Goal: Task Accomplishment & Management: Manage account settings

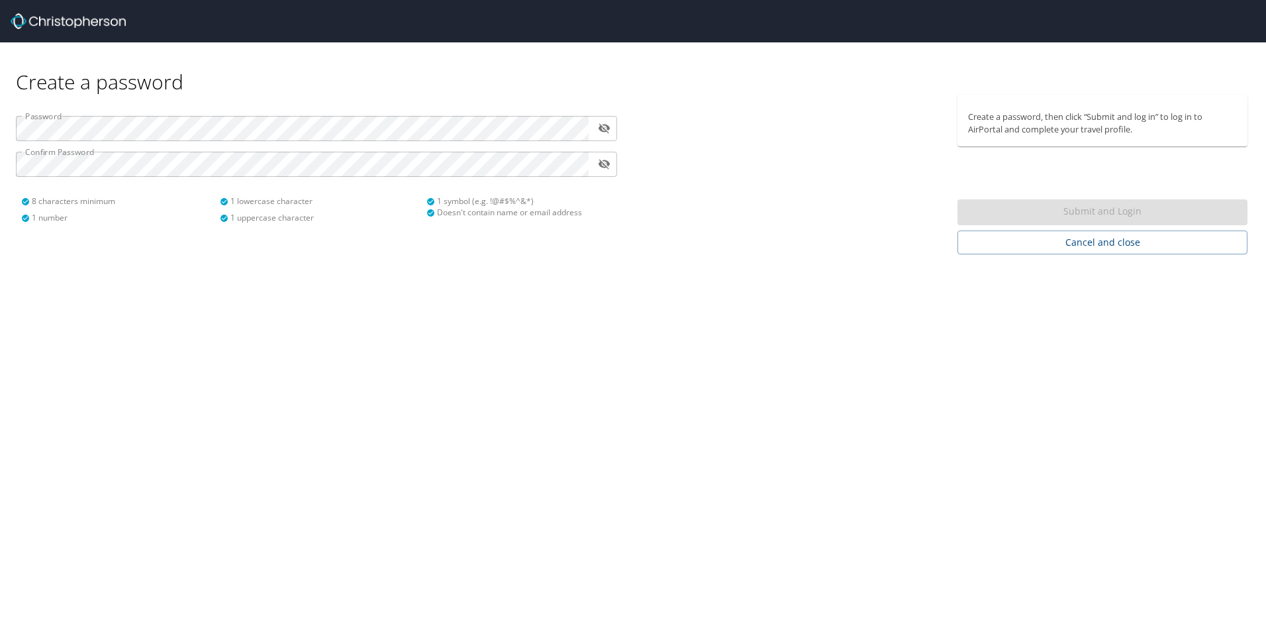
click at [1133, 207] on div "Submit and Login" at bounding box center [1103, 212] width 290 height 26
click at [1132, 207] on div "Submit and Login" at bounding box center [1103, 212] width 290 height 26
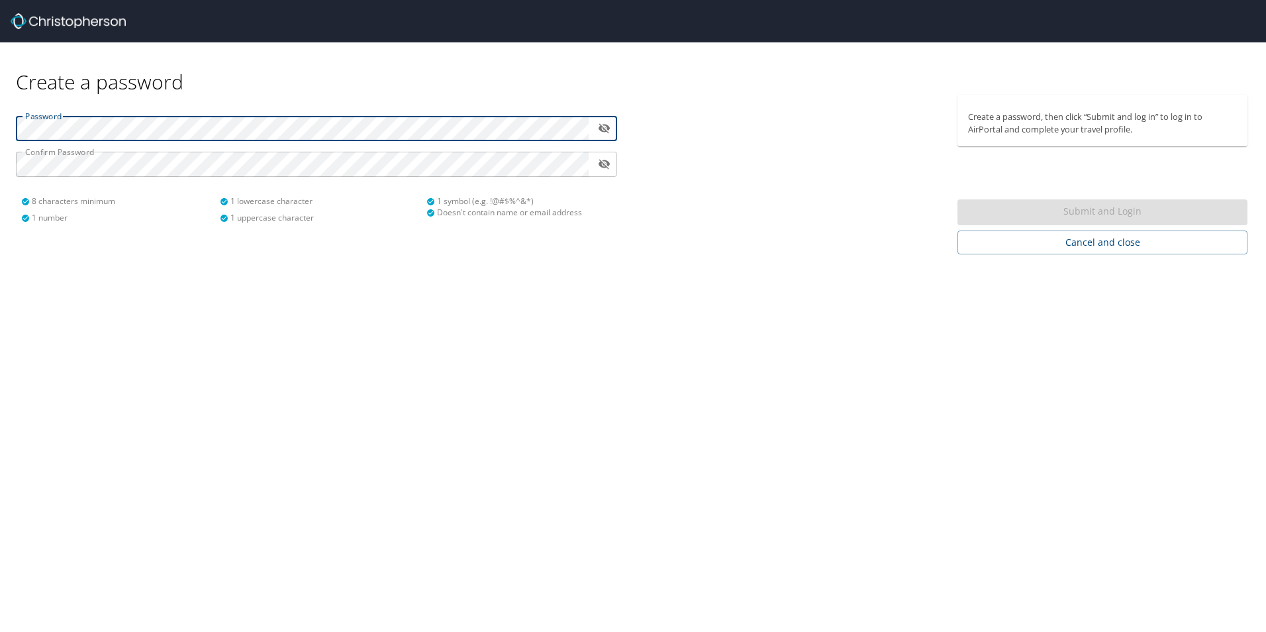
click at [0, 68] on html "Create a password Password ​ Confirm Password ​ 8 characters minimum 1 number 1…" at bounding box center [633, 316] width 1266 height 632
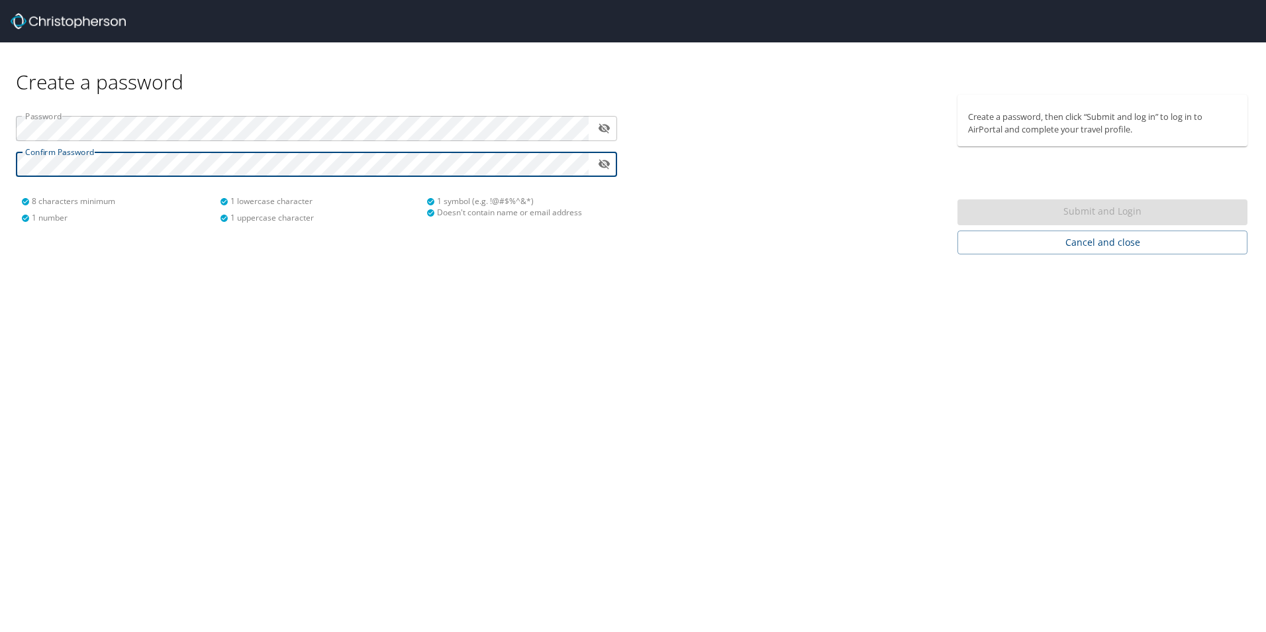
click at [534, 338] on div "Create a password Password ​ Confirm Password ​ 8 characters minimum 1 number 1…" at bounding box center [633, 316] width 1266 height 632
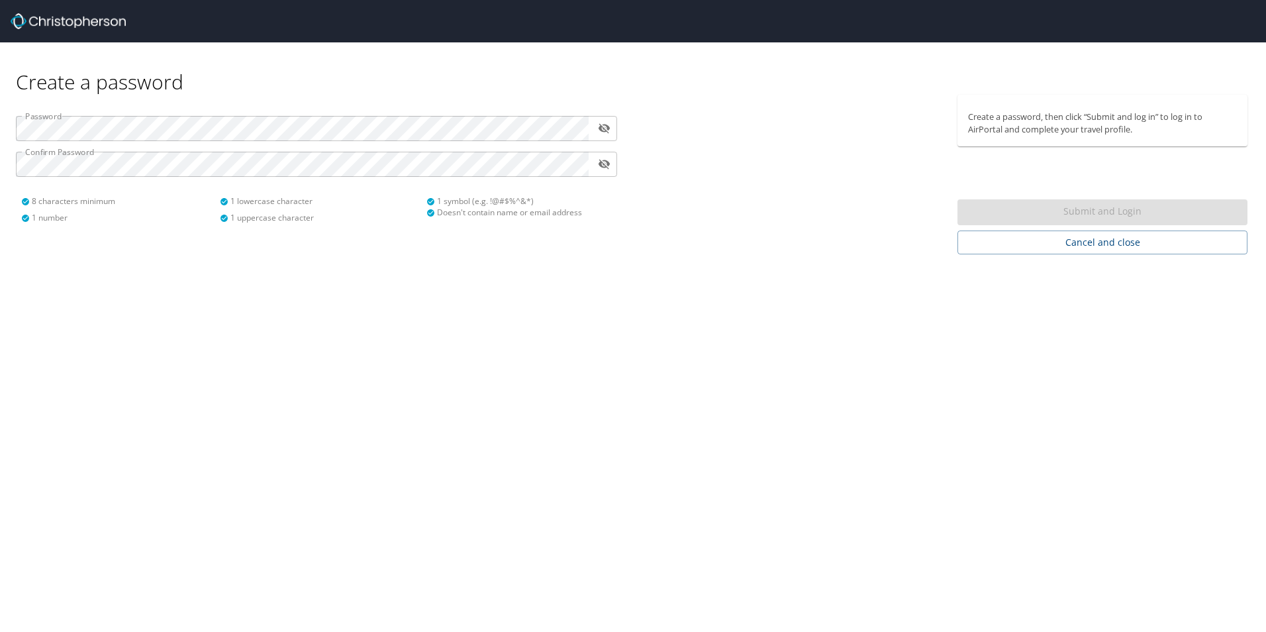
click at [1061, 203] on div "Submit and Login" at bounding box center [1103, 212] width 290 height 26
click at [1085, 204] on div "Submit and Login" at bounding box center [1103, 212] width 290 height 26
click at [1084, 204] on div "Submit and Login" at bounding box center [1103, 212] width 290 height 26
click at [1080, 204] on div "Submit and Login" at bounding box center [1103, 212] width 290 height 26
drag, startPoint x: 1080, startPoint y: 204, endPoint x: 1097, endPoint y: 208, distance: 17.0
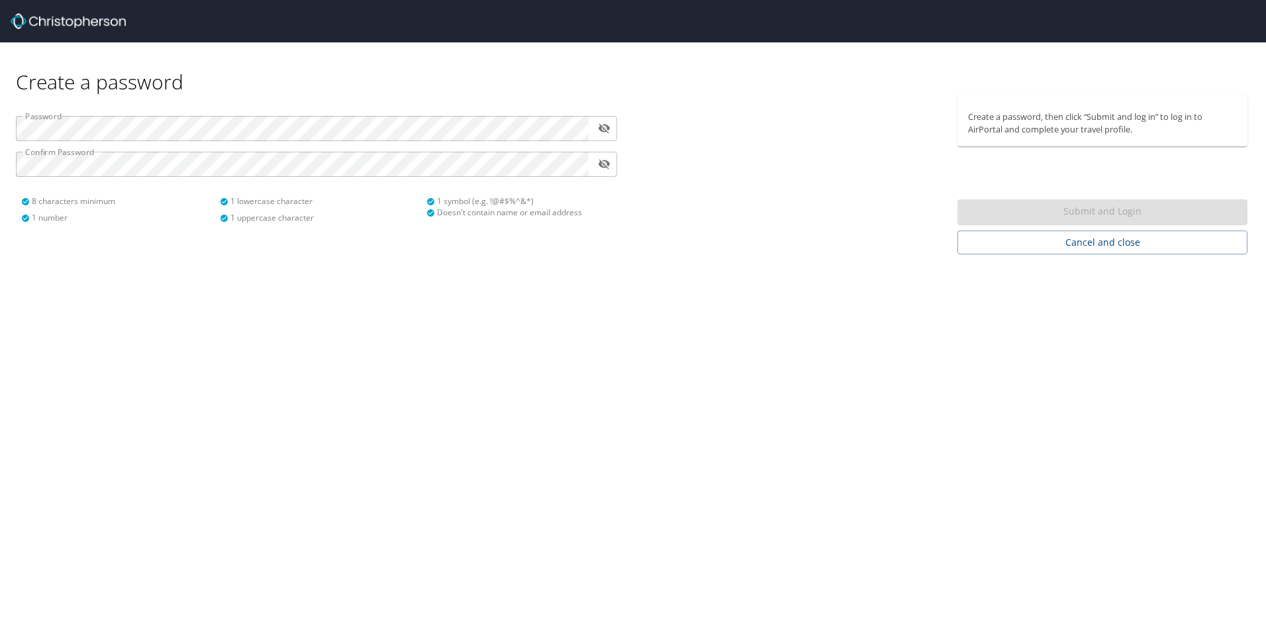
click at [1097, 208] on div "Submit and Login" at bounding box center [1103, 212] width 290 height 26
click at [1105, 191] on div "Create a password, then click “Submit and log in” to log in to AirPortal and co…" at bounding box center [1108, 175] width 301 height 160
click at [1108, 216] on div "Submit and Login" at bounding box center [1103, 212] width 290 height 26
click at [1092, 210] on div "Create a password, then click “Submit and log in” to log in to AirPortal and co…" at bounding box center [1108, 175] width 301 height 160
click at [1093, 210] on div "Submit and Login" at bounding box center [1103, 212] width 290 height 26
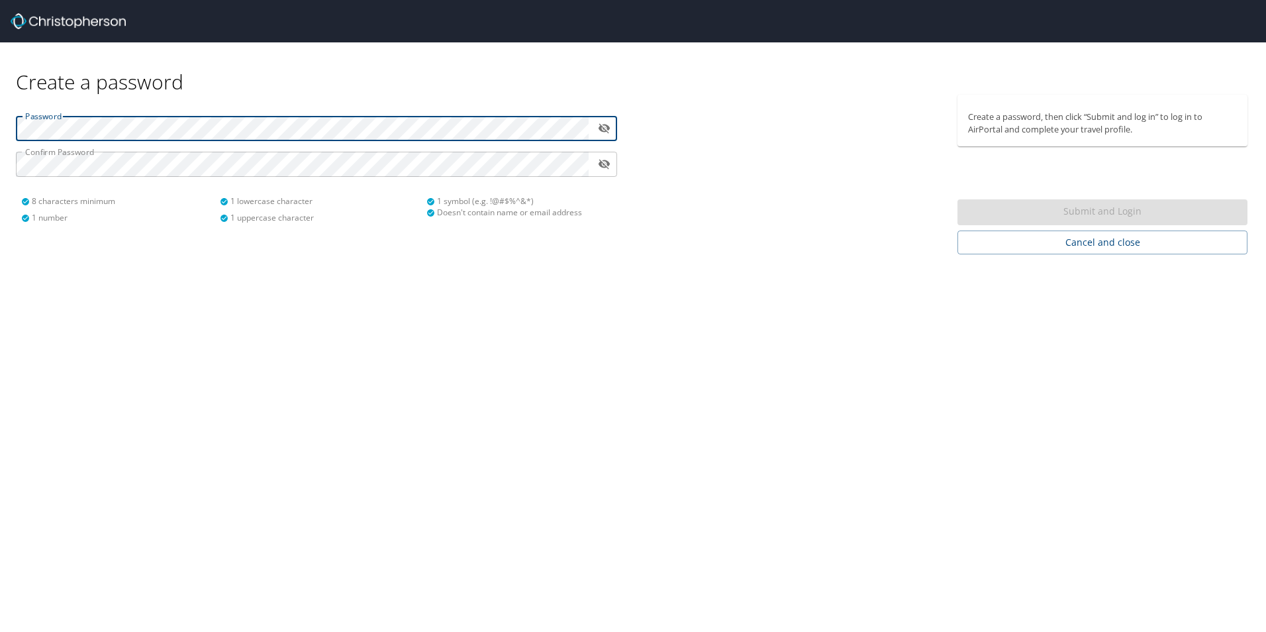
click at [1104, 221] on div "Submit and Login" at bounding box center [1103, 212] width 290 height 26
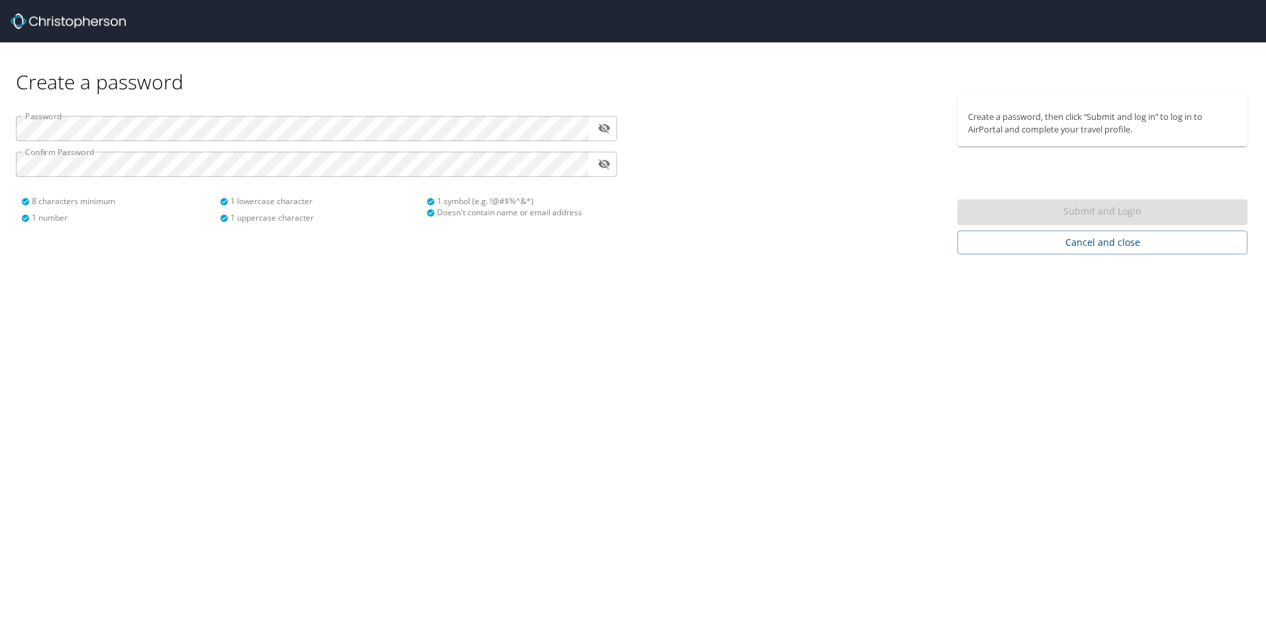
click at [1107, 217] on div "Submit and Login" at bounding box center [1103, 212] width 290 height 26
click at [1111, 213] on div "Submit and Login" at bounding box center [1103, 212] width 290 height 26
click at [1122, 209] on div "Submit and Login" at bounding box center [1103, 212] width 290 height 26
